Goal: Task Accomplishment & Management: Manage account settings

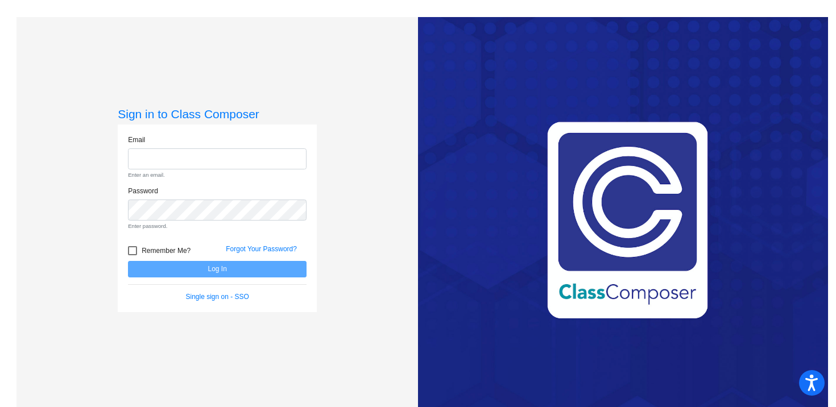
type input "[EMAIL_ADDRESS][DOMAIN_NAME]"
click at [180, 262] on form "Email [EMAIL_ADDRESS][DOMAIN_NAME] Enter an email. Password Enter password. Rem…" at bounding box center [217, 218] width 179 height 167
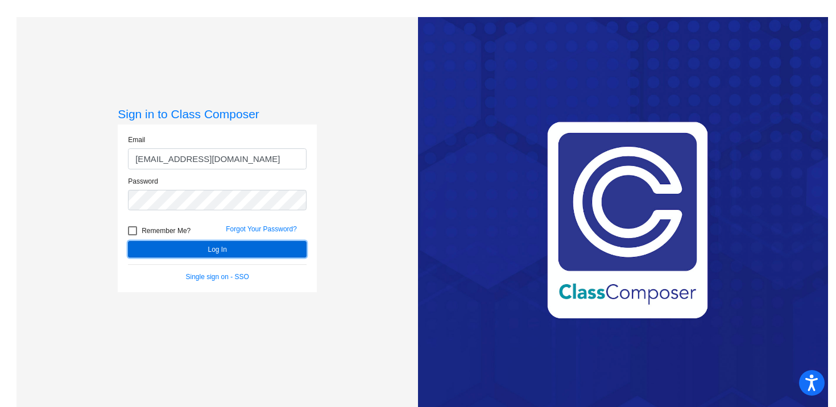
click at [197, 252] on button "Log In" at bounding box center [217, 249] width 179 height 16
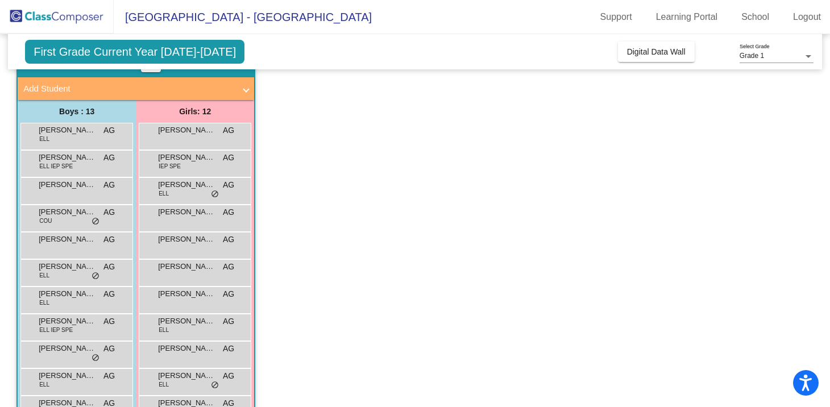
scroll to position [64, 0]
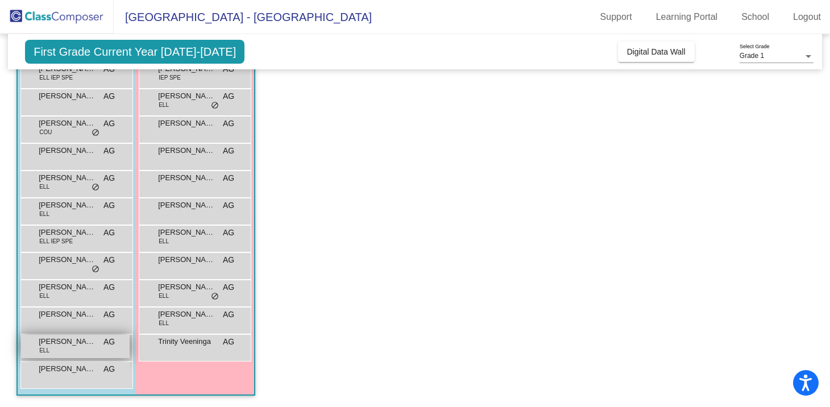
click at [84, 343] on span "[PERSON_NAME]" at bounding box center [67, 341] width 57 height 11
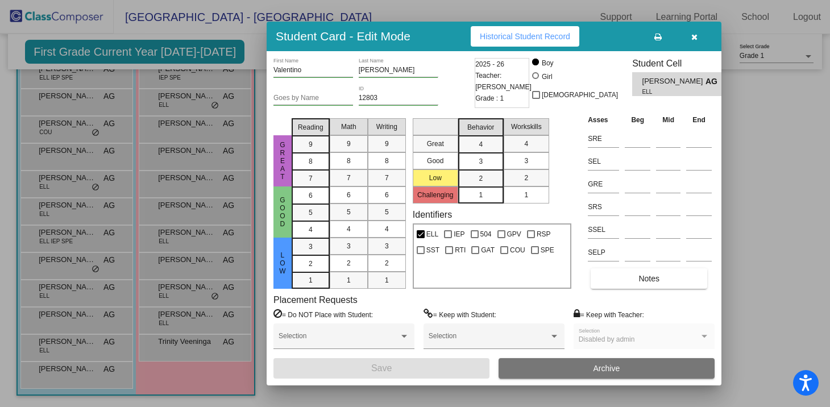
click at [697, 42] on button "button" at bounding box center [694, 36] width 36 height 20
